Goal: Task Accomplishment & Management: Manage account settings

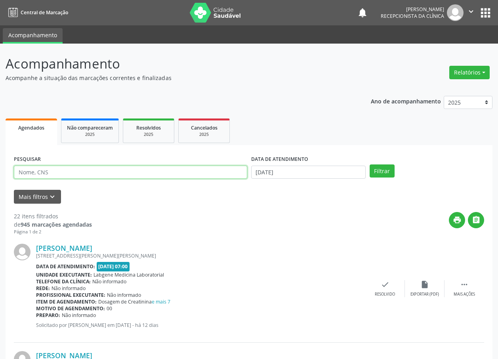
click at [78, 171] on input "text" at bounding box center [130, 172] width 233 height 13
type input "Onilda"
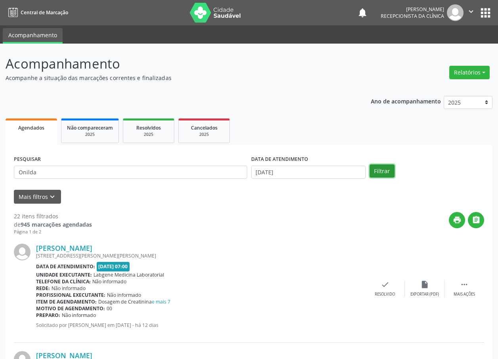
click at [383, 168] on button "Filtrar" at bounding box center [382, 170] width 25 height 13
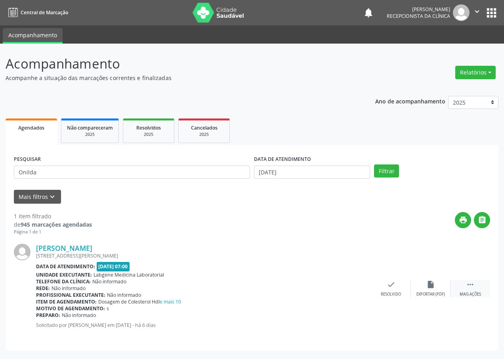
click at [472, 284] on icon "" at bounding box center [470, 284] width 9 height 9
click at [428, 288] on icon "alarm_off" at bounding box center [430, 284] width 9 height 9
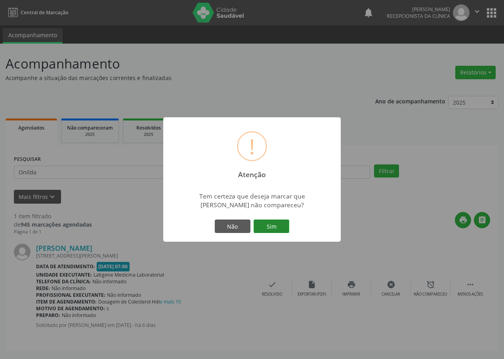
click at [274, 229] on button "Sim" at bounding box center [272, 225] width 36 height 13
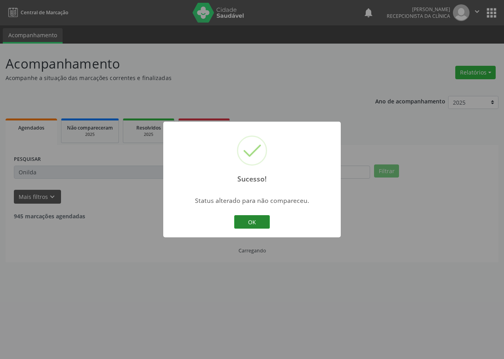
click at [247, 224] on button "OK" at bounding box center [252, 221] width 36 height 13
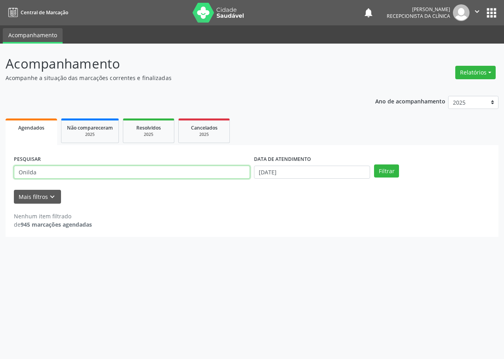
drag, startPoint x: 108, startPoint y: 173, endPoint x: 63, endPoint y: 113, distance: 74.4
click at [0, 160] on html "Central de Marcação notifications [PERSON_NAME] Recepcionista da clínica  Conf…" at bounding box center [252, 179] width 504 height 359
click at [384, 172] on button "Filtrar" at bounding box center [386, 170] width 25 height 13
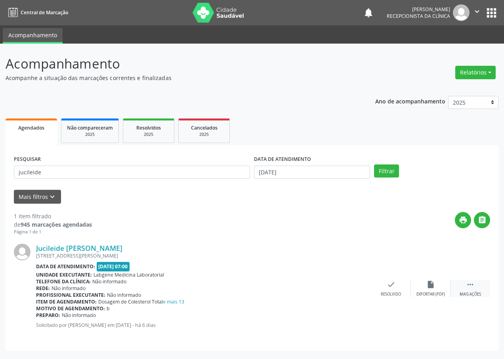
click at [473, 284] on icon "" at bounding box center [470, 284] width 9 height 9
click at [423, 286] on div "alarm_off Não compareceu" at bounding box center [431, 288] width 40 height 17
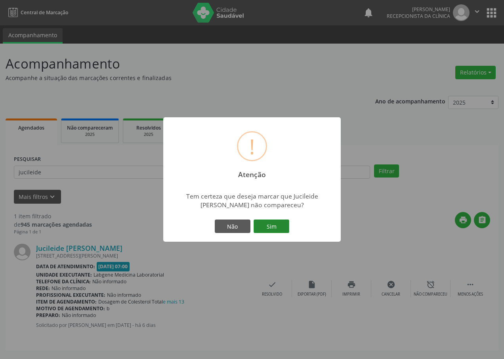
click at [280, 227] on button "Sim" at bounding box center [272, 225] width 36 height 13
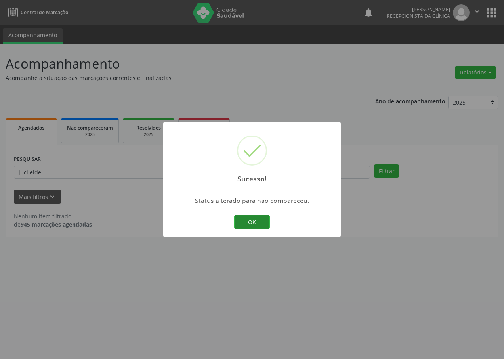
click at [259, 224] on button "OK" at bounding box center [252, 221] width 36 height 13
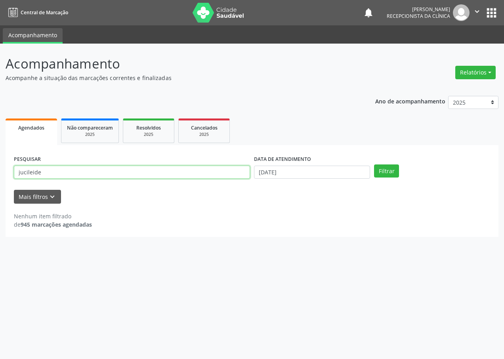
click at [49, 172] on input "jucileide" at bounding box center [132, 172] width 236 height 13
type input "j"
type input "[PERSON_NAME]"
click at [383, 172] on button "Filtrar" at bounding box center [386, 170] width 25 height 13
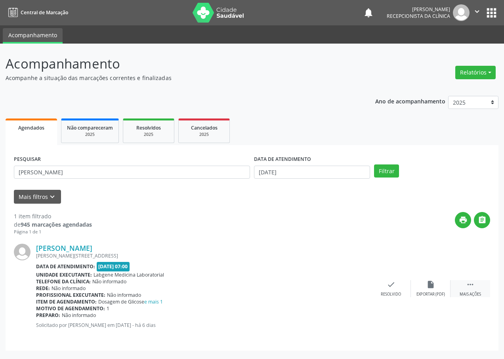
click at [476, 292] on div "Mais ações" at bounding box center [470, 295] width 21 height 6
click at [435, 290] on div "alarm_off Não compareceu" at bounding box center [431, 288] width 40 height 17
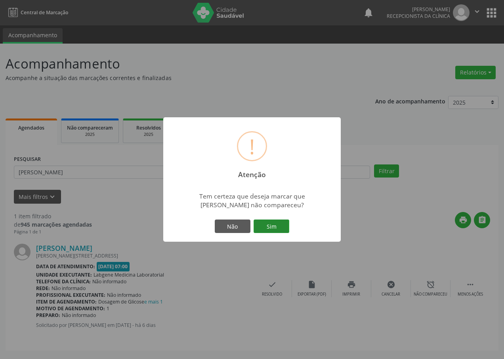
click at [277, 226] on button "Sim" at bounding box center [272, 225] width 36 height 13
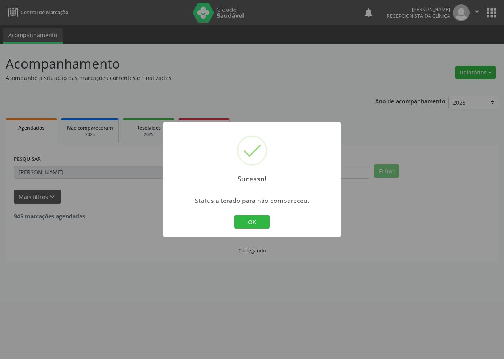
click at [250, 226] on button "OK" at bounding box center [252, 221] width 36 height 13
